Goal: Information Seeking & Learning: Learn about a topic

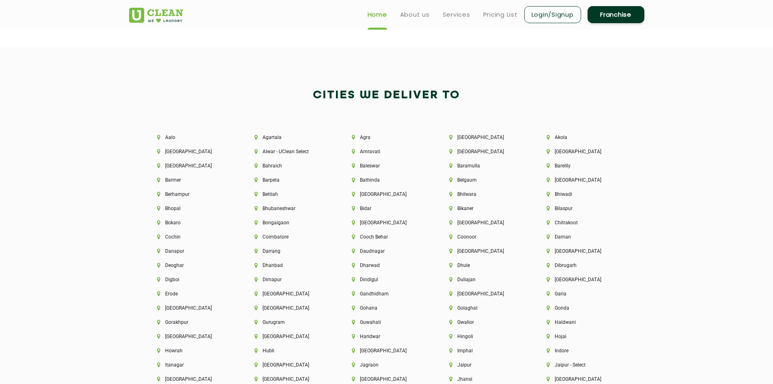
scroll to position [1746, 0]
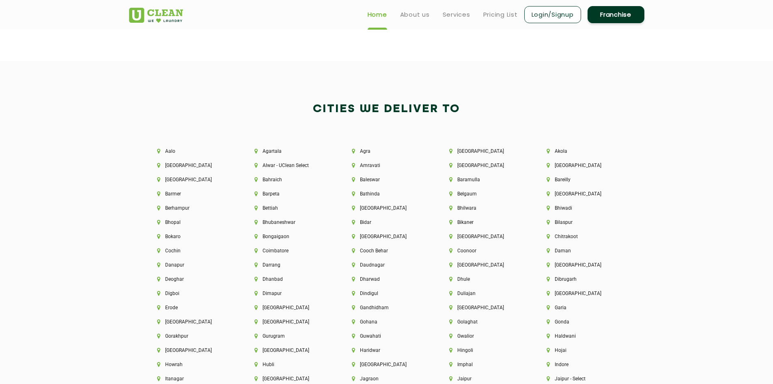
click at [469, 148] on div "[GEOGRAPHIC_DATA]" at bounding box center [484, 155] width 97 height 14
click at [470, 148] on li "[GEOGRAPHIC_DATA]" at bounding box center [484, 151] width 70 height 6
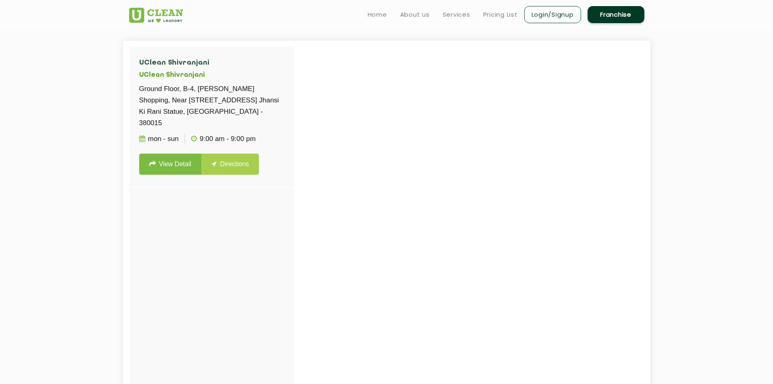
scroll to position [108, 0]
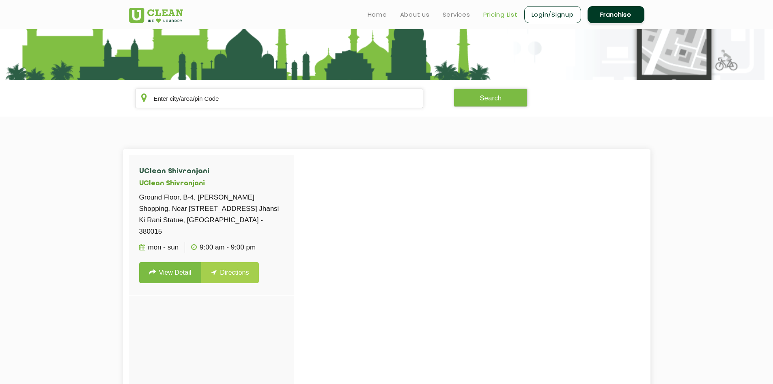
click at [484, 12] on link "Pricing List" at bounding box center [501, 15] width 35 height 10
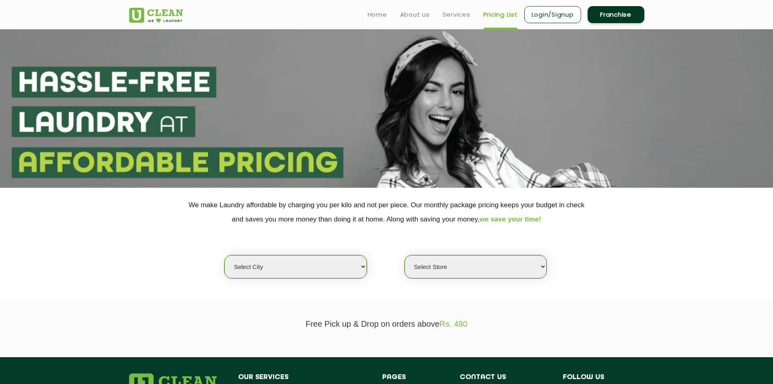
click at [347, 249] on div "Select city [GEOGRAPHIC_DATA] [GEOGRAPHIC_DATA] [GEOGRAPHIC_DATA] [GEOGRAPHIC_D…" at bounding box center [387, 252] width 528 height 52
click at [353, 261] on select "Select city [GEOGRAPHIC_DATA] [GEOGRAPHIC_DATA] [GEOGRAPHIC_DATA] [GEOGRAPHIC_D…" at bounding box center [296, 266] width 142 height 23
select select "12"
click at [225, 255] on select "Select city [GEOGRAPHIC_DATA] [GEOGRAPHIC_DATA] [GEOGRAPHIC_DATA] [GEOGRAPHIC_D…" at bounding box center [296, 266] width 142 height 23
select select "0"
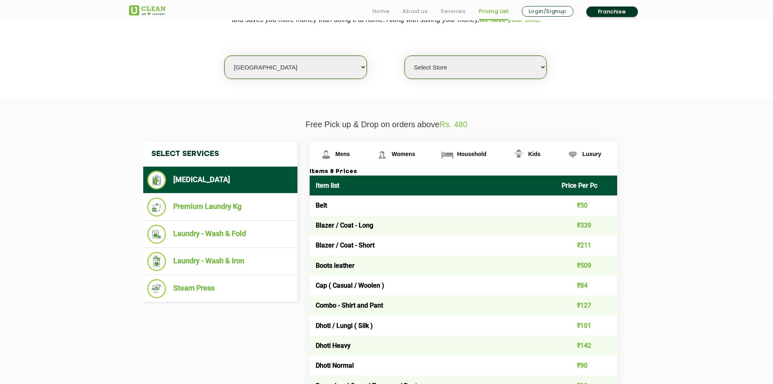
scroll to position [203, 0]
